Goal: Book appointment/travel/reservation

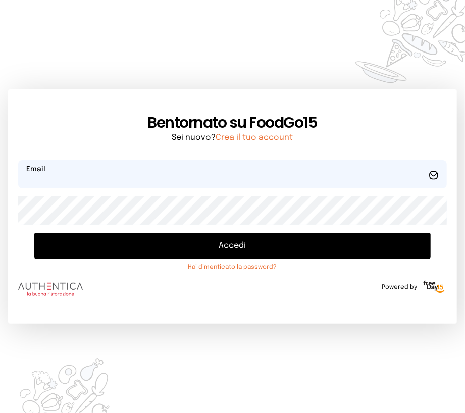
type input "**********"
drag, startPoint x: 109, startPoint y: 253, endPoint x: 109, endPoint y: 247, distance: 5.6
click at [110, 251] on button "Accedi" at bounding box center [232, 246] width 397 height 26
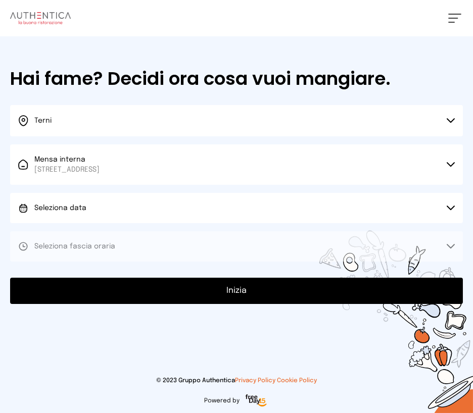
click at [96, 200] on button "Seleziona data" at bounding box center [236, 208] width 453 height 30
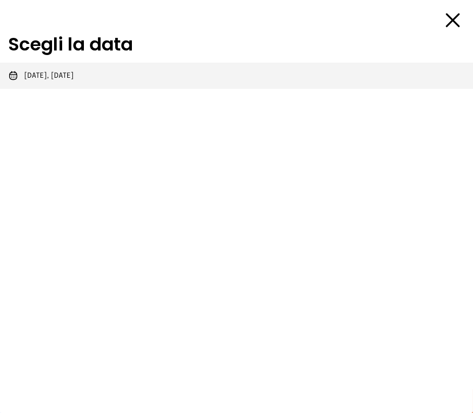
click at [65, 71] on span "[DATE], [DATE]" at bounding box center [49, 76] width 50 height 10
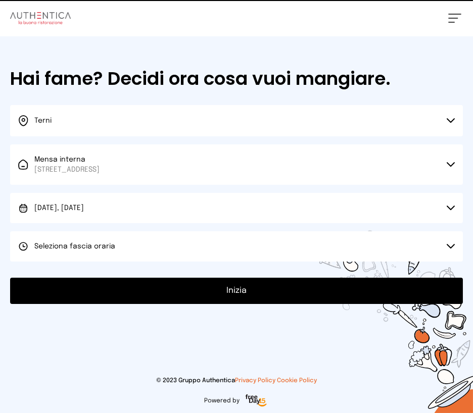
click at [73, 245] on span "Seleziona fascia oraria" at bounding box center [74, 246] width 81 height 7
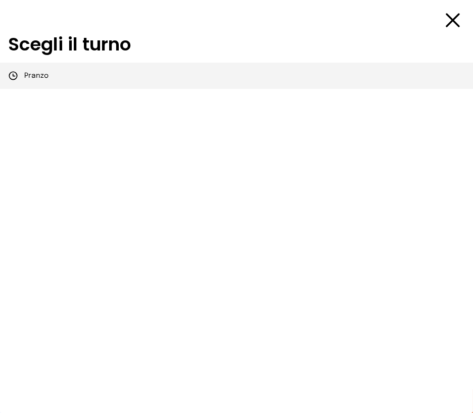
click at [38, 75] on span "Pranzo" at bounding box center [36, 76] width 24 height 10
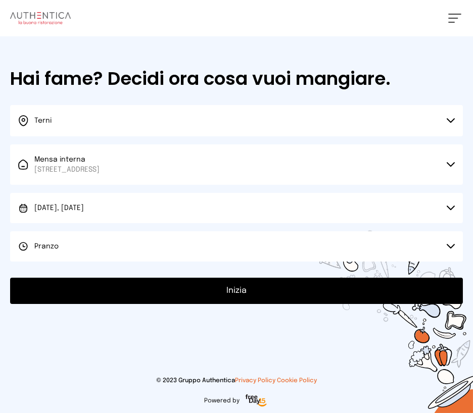
click at [268, 295] on button "Inizia" at bounding box center [236, 291] width 453 height 26
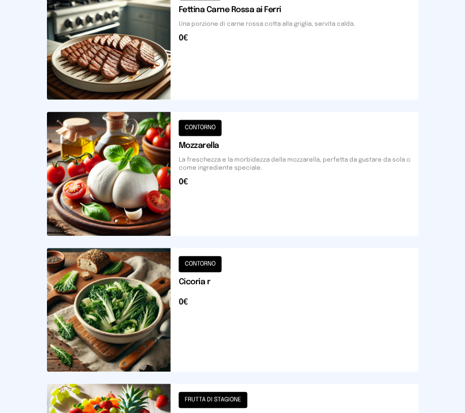
scroll to position [505, 0]
